Goal: Task Accomplishment & Management: Complete application form

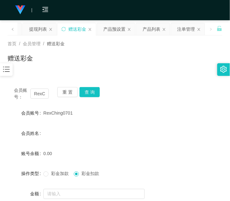
click at [5, 68] on icon "图标: bars" at bounding box center [6, 69] width 8 height 8
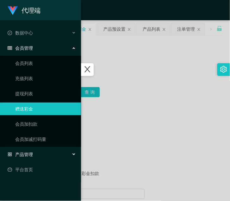
click at [30, 156] on span "产品管理" at bounding box center [20, 154] width 25 height 5
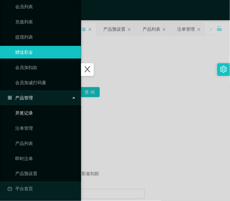
scroll to position [57, 0]
click at [37, 173] on link "产品预设置" at bounding box center [45, 173] width 61 height 13
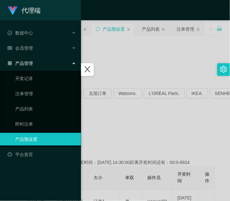
click at [108, 123] on div at bounding box center [115, 100] width 230 height 201
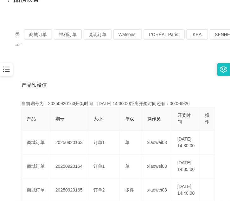
scroll to position [60, 0]
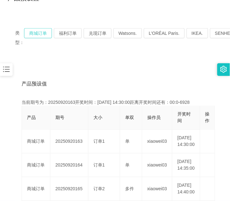
click at [35, 30] on button "商城订单" at bounding box center [38, 33] width 28 height 10
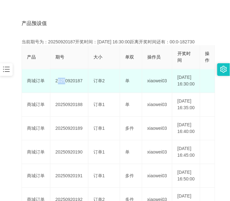
scroll to position [121, 0]
drag, startPoint x: 54, startPoint y: 83, endPoint x: 74, endPoint y: 87, distance: 20.2
click at [74, 87] on td "20250920187" at bounding box center [69, 81] width 38 height 24
drag, startPoint x: 74, startPoint y: 87, endPoint x: 62, endPoint y: 86, distance: 12.4
click at [62, 86] on td "20250920187" at bounding box center [69, 81] width 38 height 24
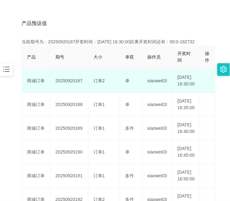
click at [62, 86] on td "20250920187" at bounding box center [69, 81] width 38 height 24
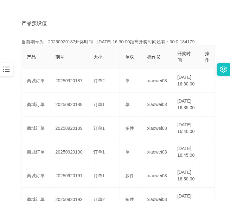
click at [7, 70] on icon "图标: bars" at bounding box center [6, 69] width 7 height 5
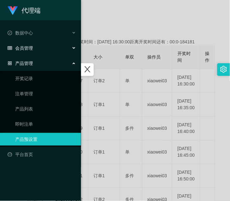
click at [28, 51] on div "会员管理" at bounding box center [40, 48] width 81 height 13
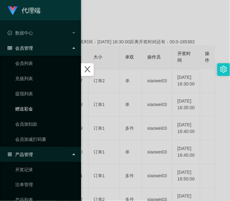
click at [36, 112] on link "赠送彩金" at bounding box center [45, 109] width 61 height 13
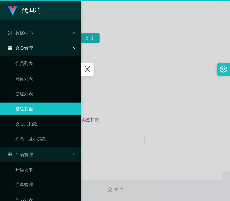
scroll to position [53, 0]
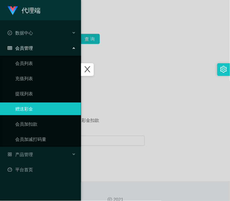
drag, startPoint x: 157, startPoint y: 125, endPoint x: 132, endPoint y: 128, distance: 25.7
click at [157, 125] on div at bounding box center [115, 100] width 230 height 201
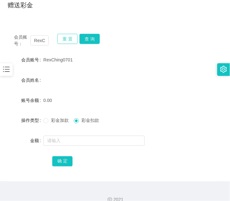
click at [65, 41] on button "重 置" at bounding box center [67, 39] width 20 height 10
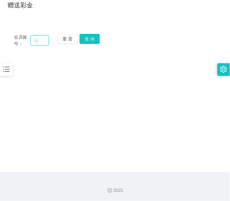
click at [38, 43] on input "text" at bounding box center [39, 40] width 18 height 10
paste input "RexChing0701"
type input "RexChing0701"
click at [99, 39] on button "查 询" at bounding box center [89, 39] width 20 height 10
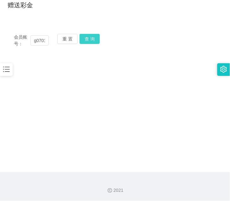
scroll to position [0, 0]
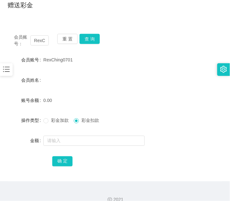
click at [8, 66] on icon "图标: bars" at bounding box center [6, 69] width 8 height 8
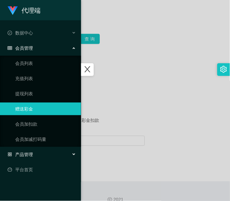
drag, startPoint x: 33, startPoint y: 150, endPoint x: 37, endPoint y: 141, distance: 10.2
click at [33, 151] on div "产品管理" at bounding box center [40, 154] width 81 height 13
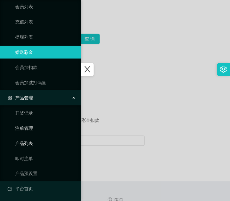
scroll to position [57, 0]
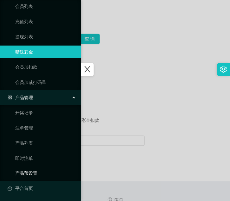
click at [34, 169] on link "产品预设置" at bounding box center [45, 173] width 61 height 13
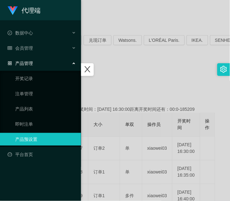
click at [121, 93] on div at bounding box center [115, 100] width 230 height 201
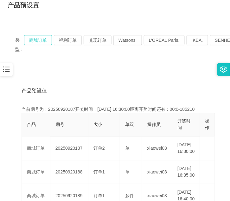
click at [40, 37] on button "商城订单" at bounding box center [38, 40] width 28 height 10
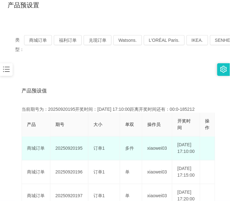
click at [67, 152] on td "20250920195" at bounding box center [69, 149] width 38 height 24
copy td "20250920195"
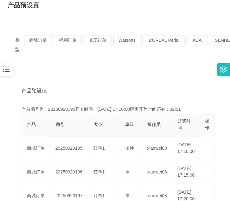
click at [4, 73] on div at bounding box center [6, 69] width 13 height 13
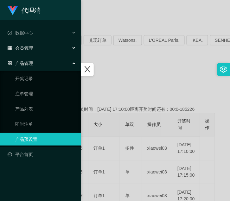
click at [32, 51] on span "会员管理" at bounding box center [20, 48] width 25 height 5
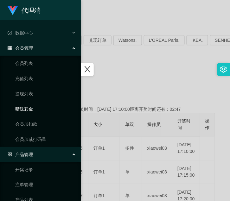
click at [35, 111] on link "赠送彩金" at bounding box center [45, 109] width 61 height 13
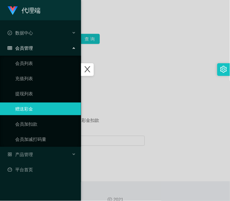
click at [102, 61] on div at bounding box center [115, 100] width 230 height 201
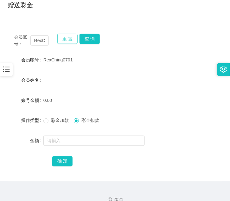
click at [66, 39] on button "重 置" at bounding box center [67, 39] width 20 height 10
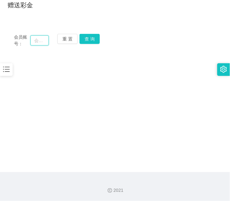
drag, startPoint x: 37, startPoint y: 40, endPoint x: 43, endPoint y: 41, distance: 5.8
click at [37, 40] on input "text" at bounding box center [39, 40] width 18 height 10
paste input "RexChing0701"
type input "RexChing0701"
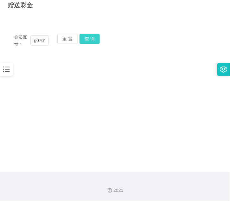
click at [88, 42] on button "查 询" at bounding box center [89, 39] width 20 height 10
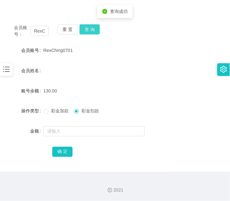
scroll to position [63, 0]
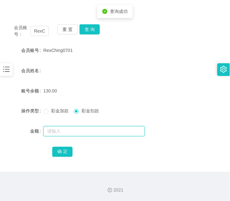
click at [86, 130] on input "text" at bounding box center [93, 131] width 101 height 10
type input "130"
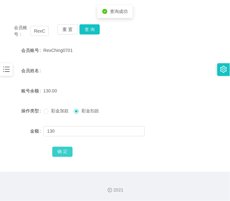
click at [65, 156] on button "确 定" at bounding box center [62, 152] width 20 height 10
click at [100, 77] on form "会员账号 RexChing0701 会员姓名 账号余额 0.00 操作类型 彩金加款 彩金扣款 金额 确 定" at bounding box center [115, 101] width 215 height 114
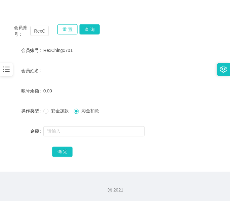
click at [62, 29] on button "重 置" at bounding box center [67, 29] width 20 height 10
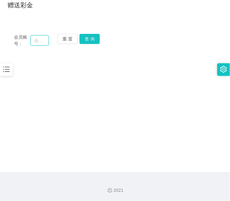
click at [35, 37] on input "text" at bounding box center [39, 40] width 18 height 10
paste input "RexChing0701"
type input "RexChing0701"
click at [84, 43] on button "查 询" at bounding box center [89, 39] width 20 height 10
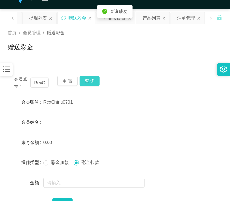
scroll to position [0, 0]
